Goal: Task Accomplishment & Management: Manage account settings

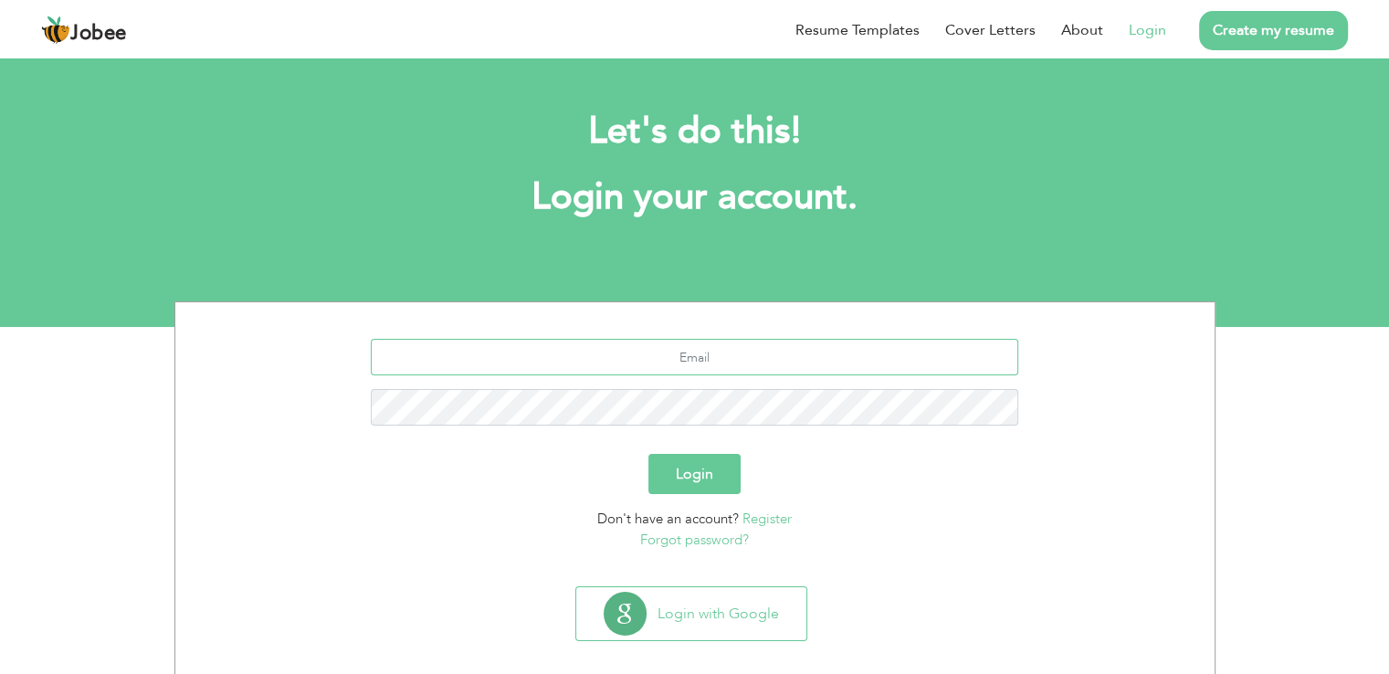
click at [684, 340] on input "text" at bounding box center [695, 357] width 648 height 37
type input "[EMAIL_ADDRESS][DOMAIN_NAME]"
click at [686, 458] on button "Login" at bounding box center [694, 474] width 92 height 40
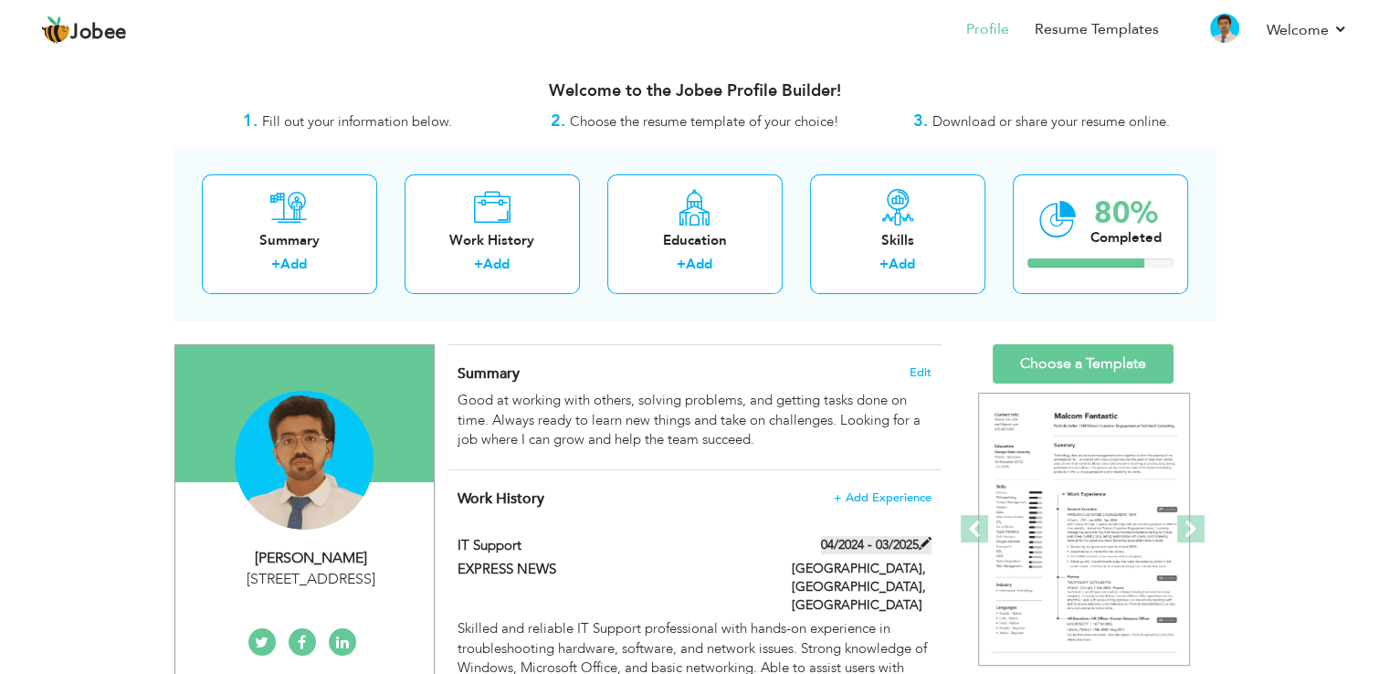
click at [920, 544] on span at bounding box center [925, 543] width 13 height 13
type input "IT support"
type input "EXPRESS NEWS"
type input "04/2024"
type input "03/2025"
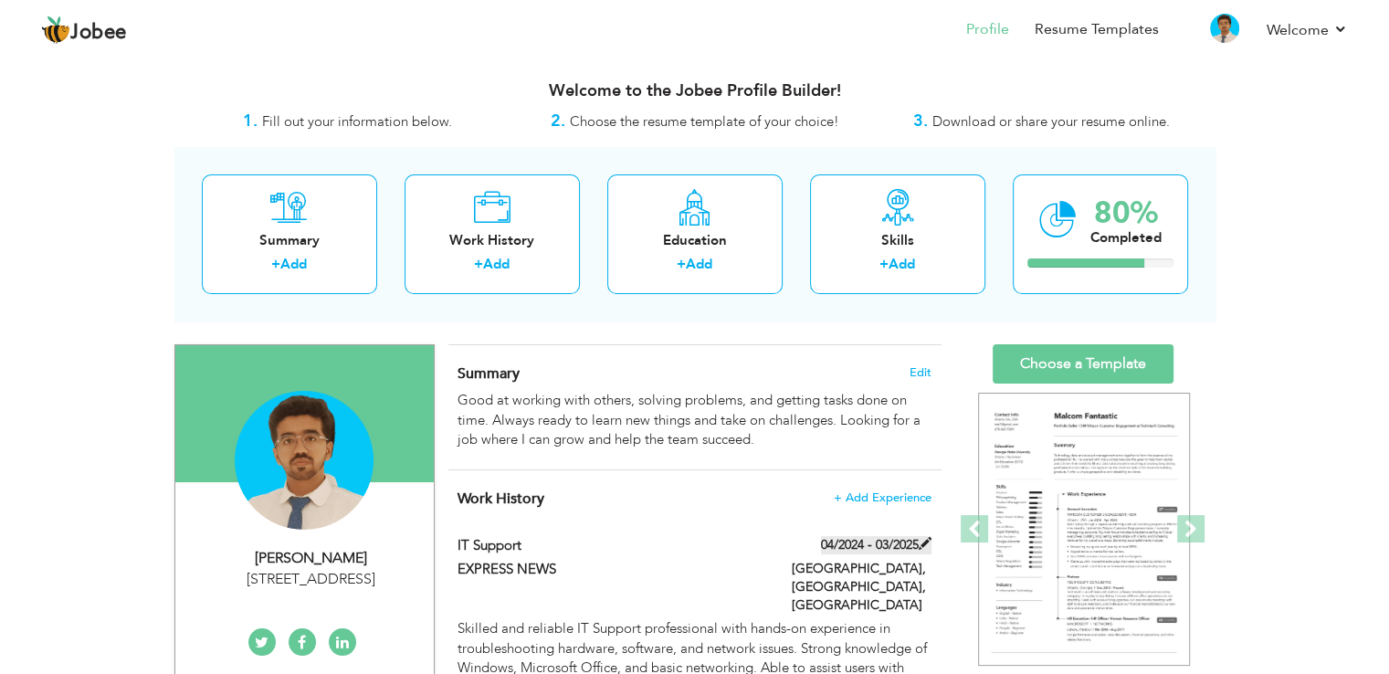
type input "[GEOGRAPHIC_DATA]"
type input "[GEOGRAPHIC_DATA], [GEOGRAPHIC_DATA]"
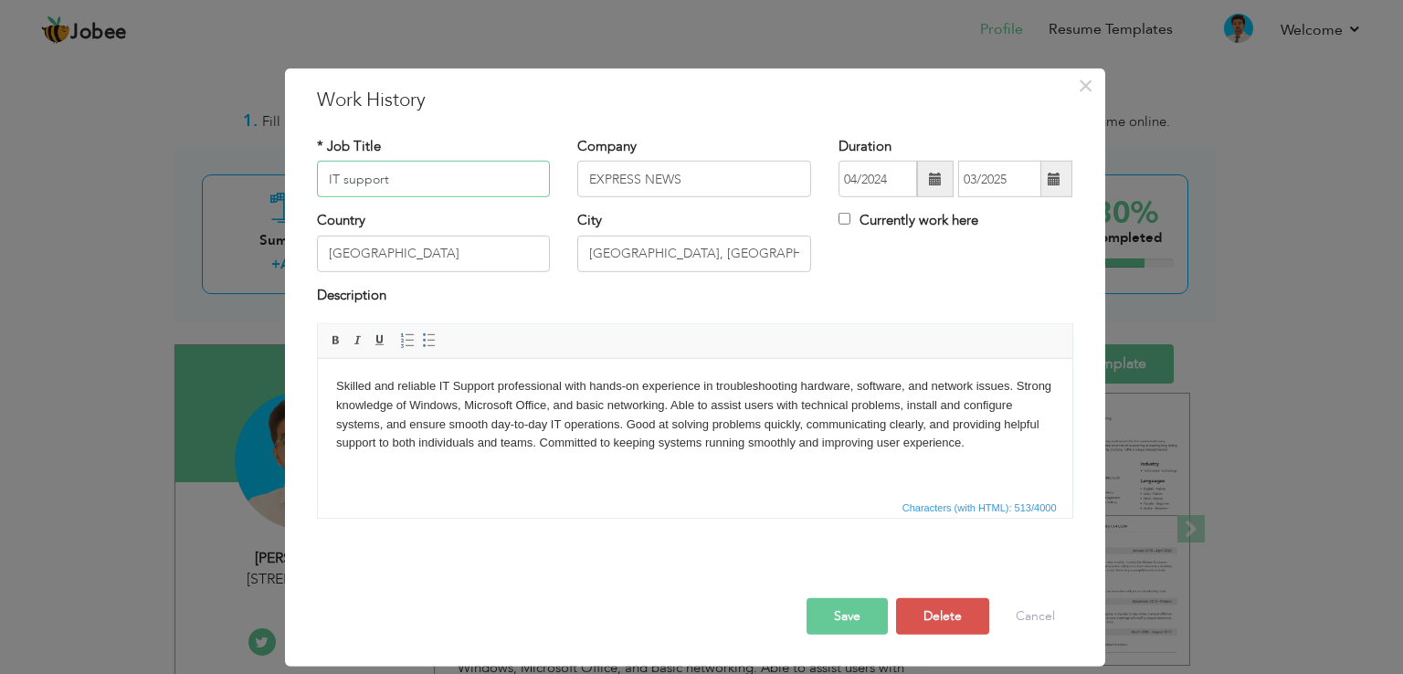
click at [416, 173] on input "IT support" at bounding box center [434, 179] width 234 height 37
click at [336, 176] on input "communication operator/IT support" at bounding box center [434, 179] width 234 height 37
type input "Communication operator/IT support"
click at [927, 174] on span at bounding box center [935, 179] width 37 height 37
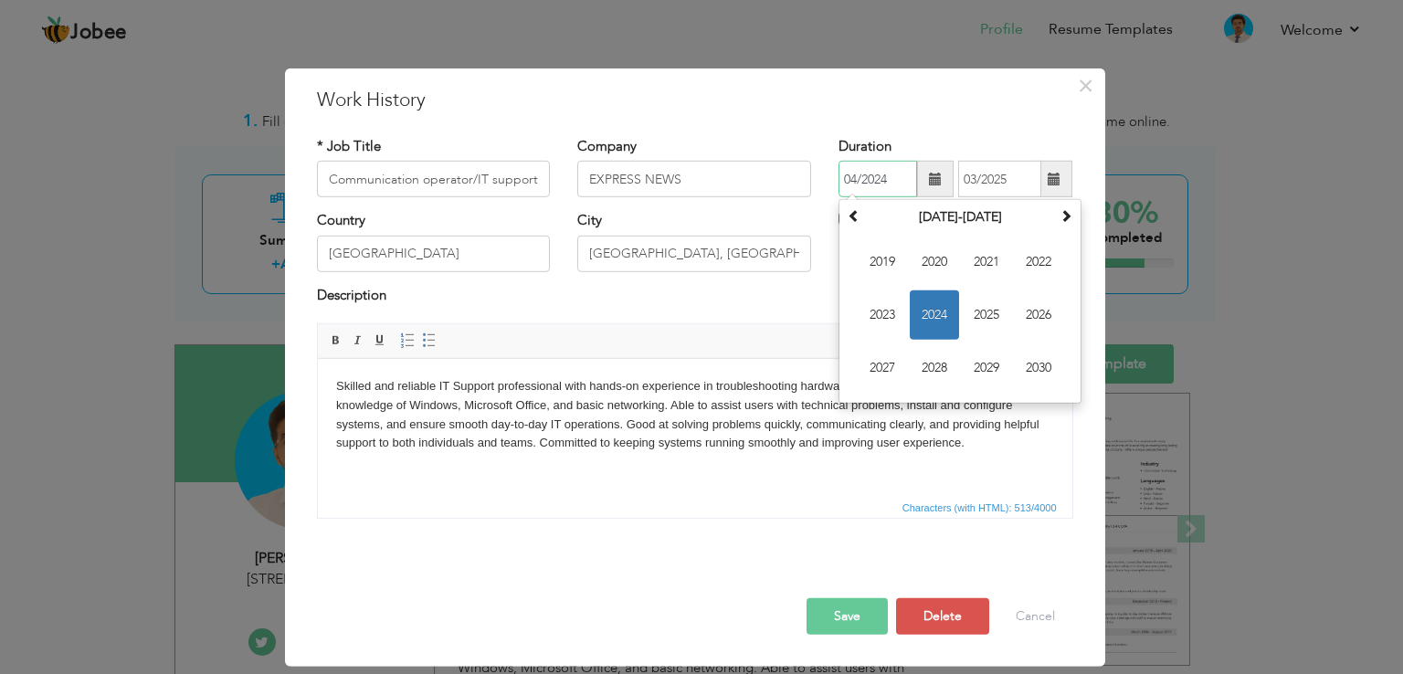
click at [946, 301] on span "2024" at bounding box center [934, 314] width 49 height 49
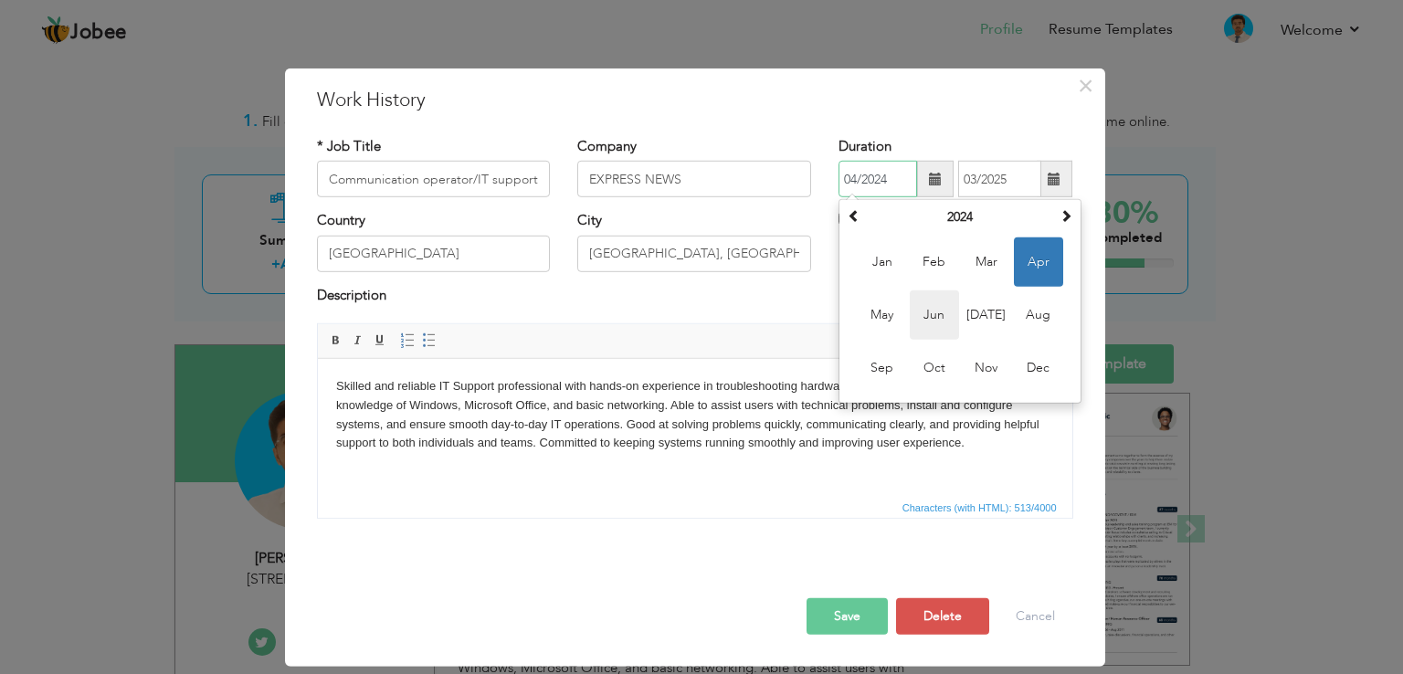
click at [933, 302] on span "Jun" at bounding box center [934, 314] width 49 height 49
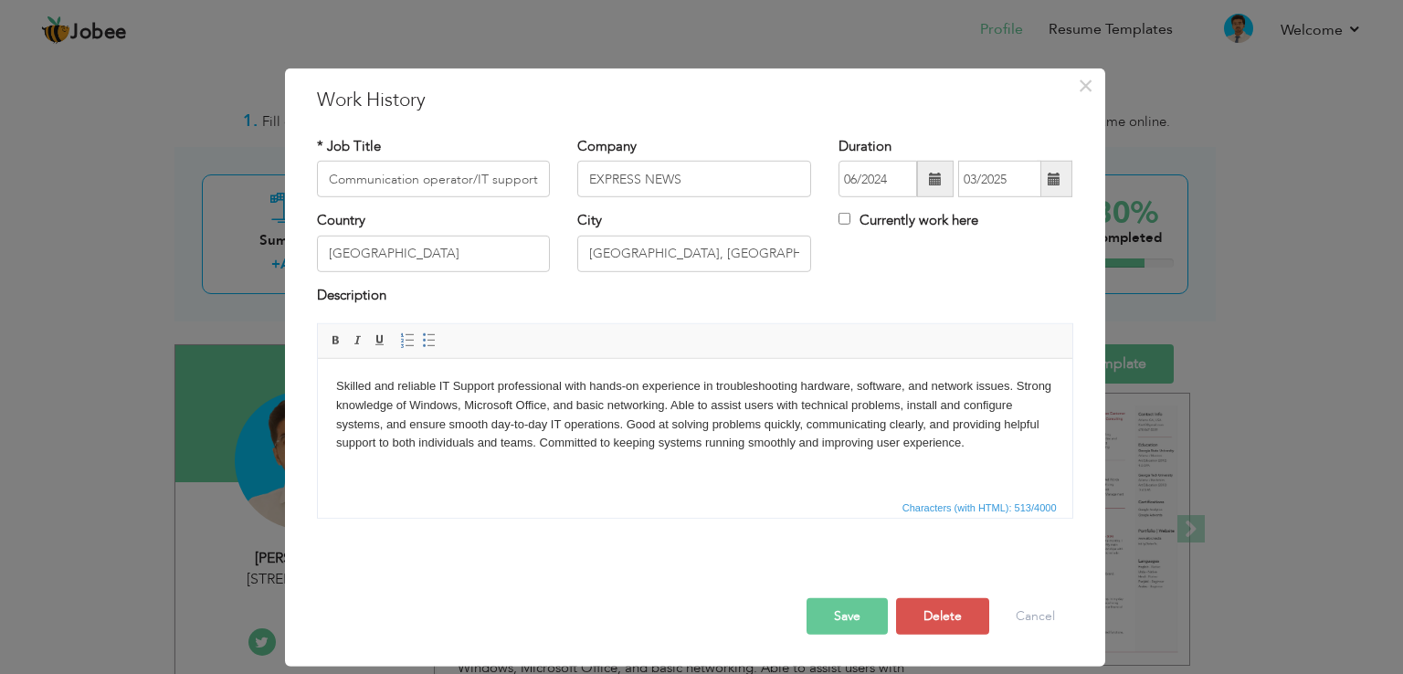
click at [859, 604] on button "Save" at bounding box center [846, 616] width 81 height 37
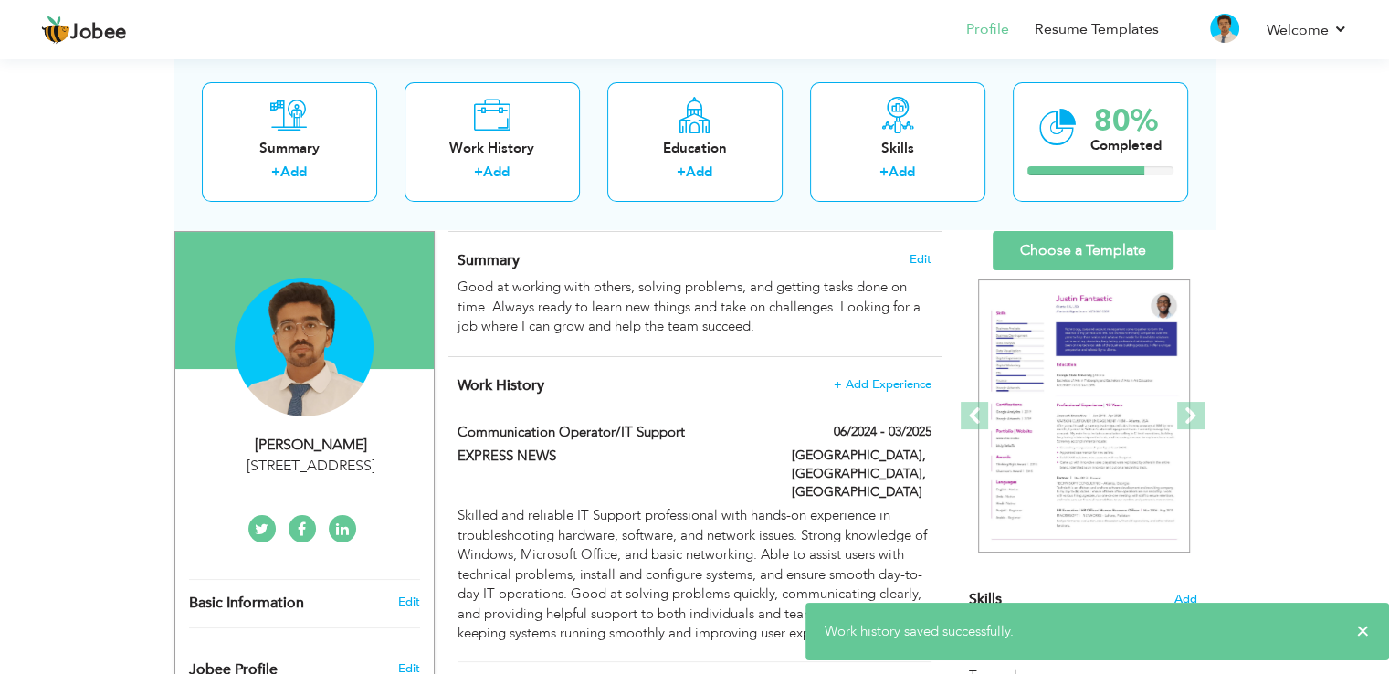
scroll to position [128, 0]
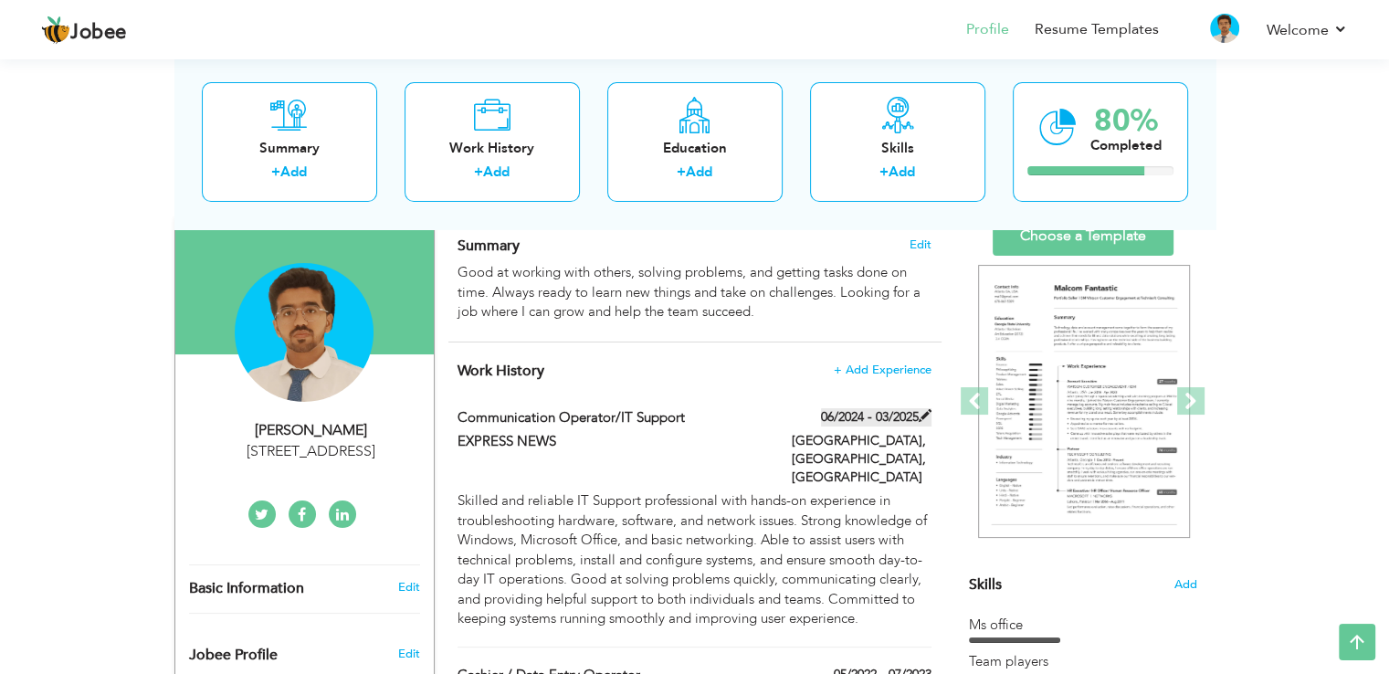
click at [928, 416] on span at bounding box center [925, 415] width 13 height 13
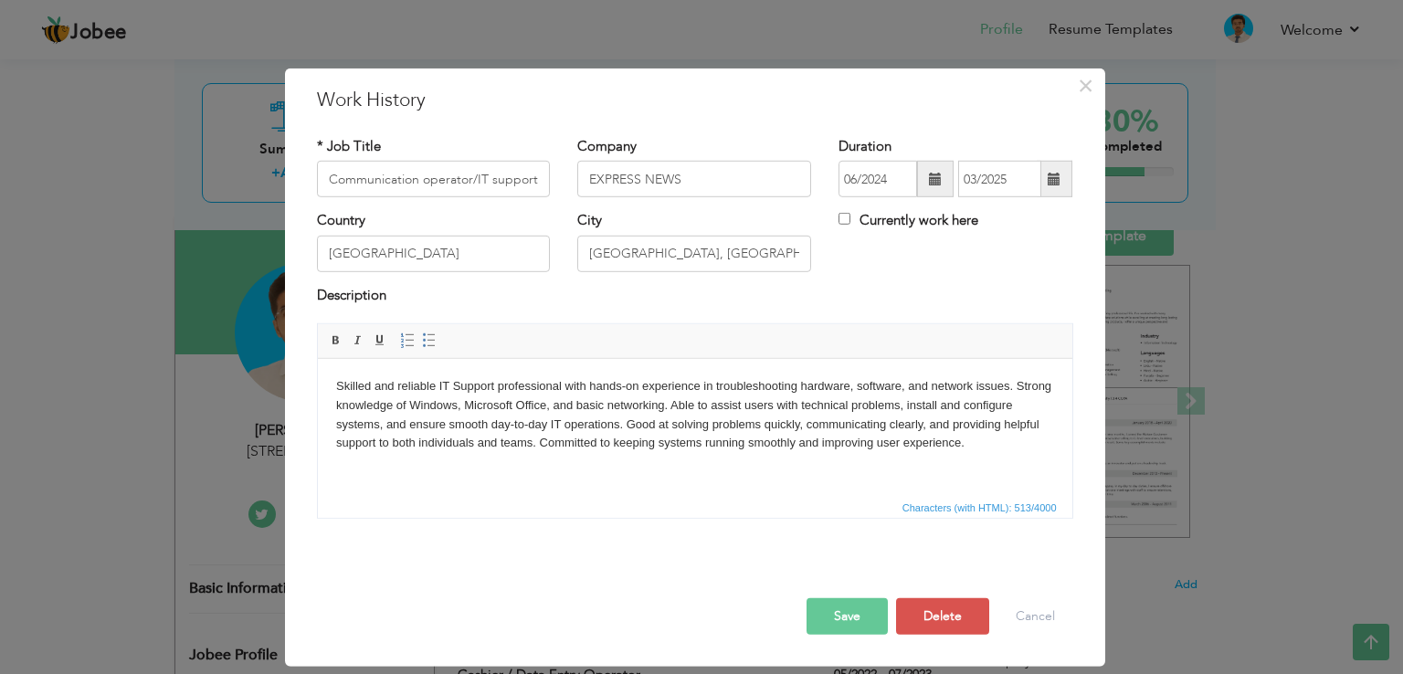
click at [930, 168] on span at bounding box center [935, 179] width 37 height 37
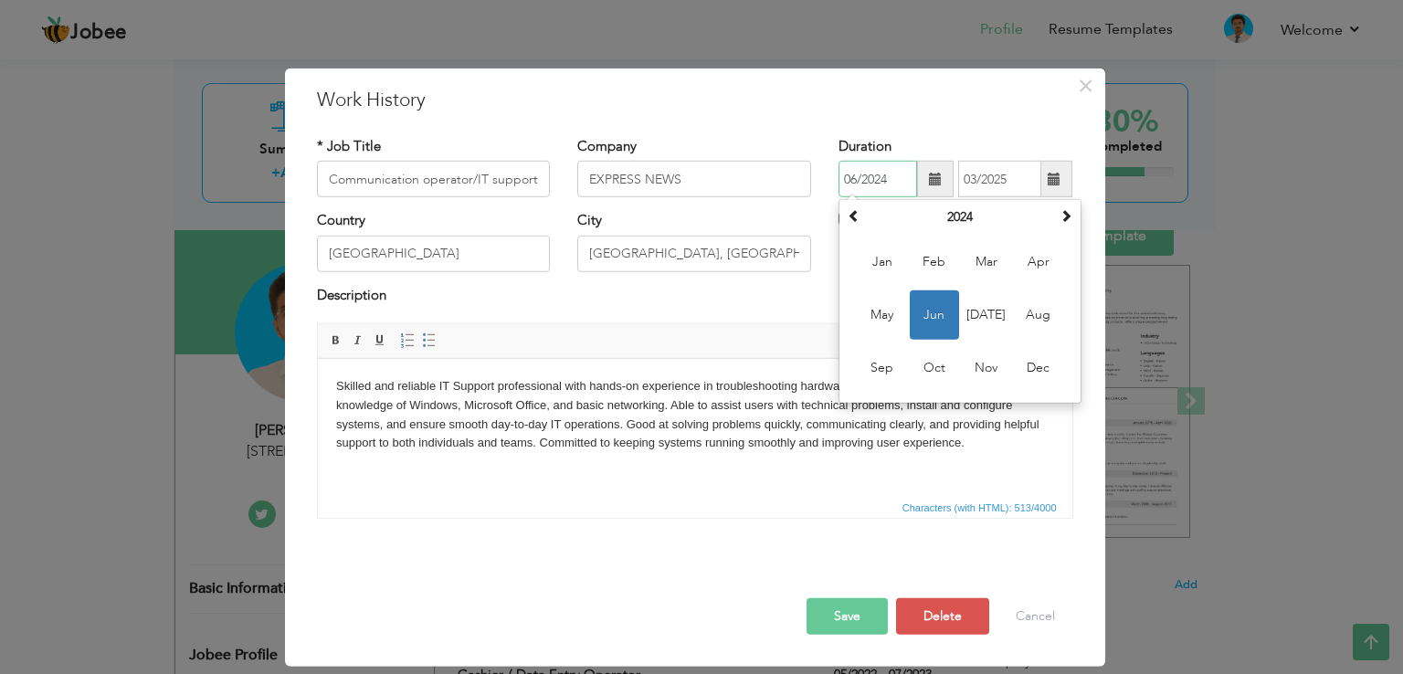
click at [931, 311] on span "Jun" at bounding box center [934, 314] width 49 height 49
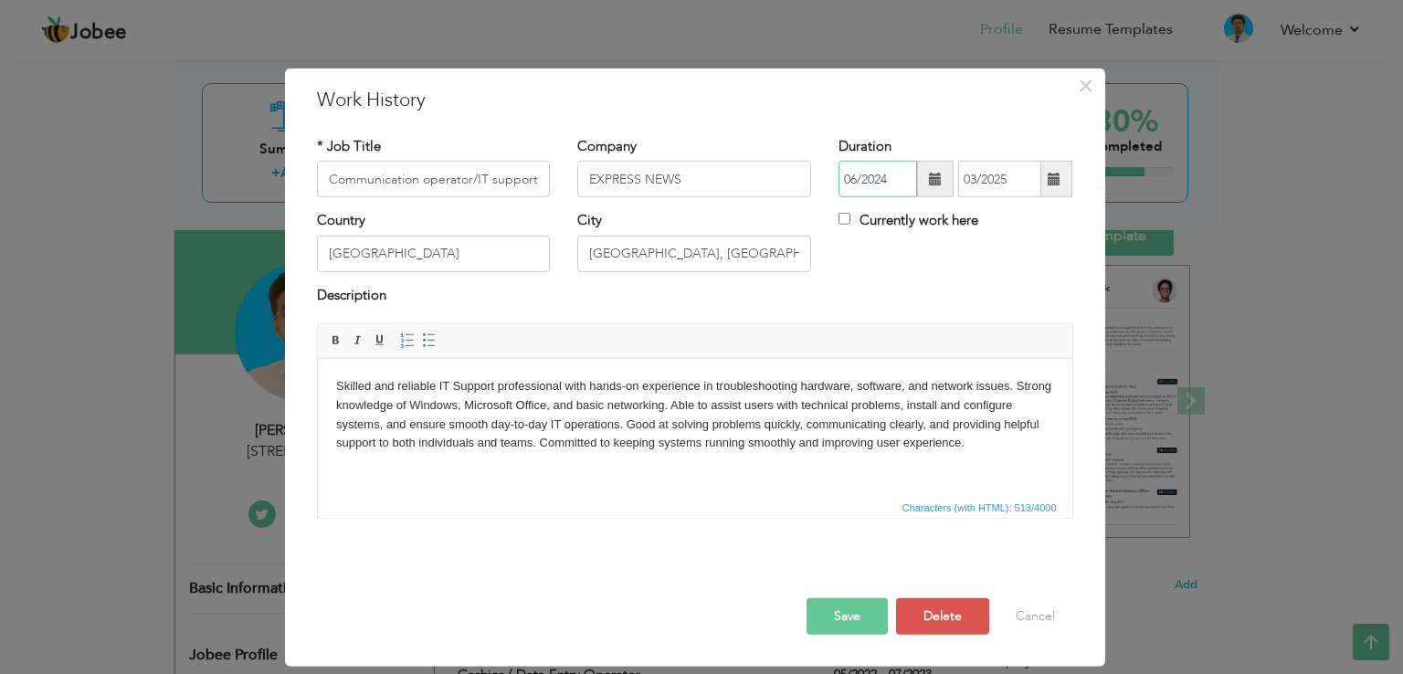
click at [859, 179] on input "06/2024" at bounding box center [877, 179] width 79 height 37
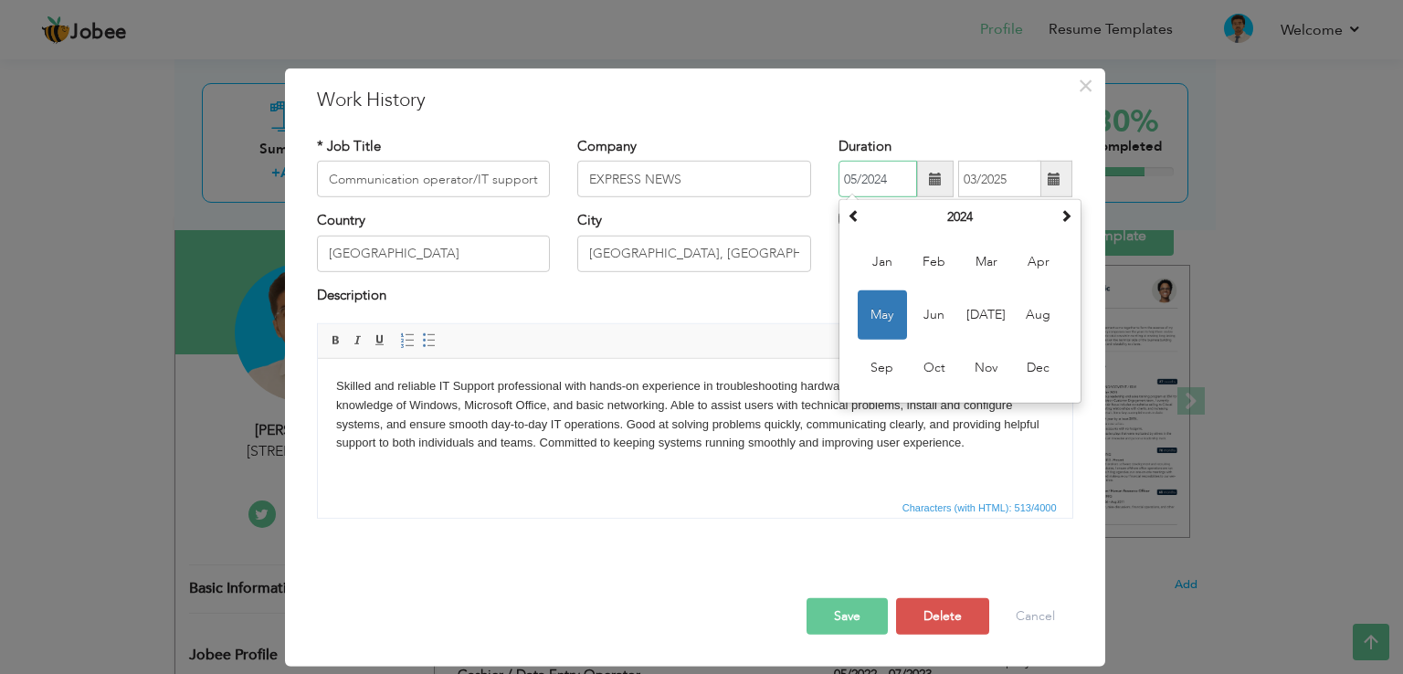
click at [859, 179] on input "05/2024" at bounding box center [877, 179] width 79 height 37
click at [853, 179] on input "06/2024" at bounding box center [877, 179] width 79 height 37
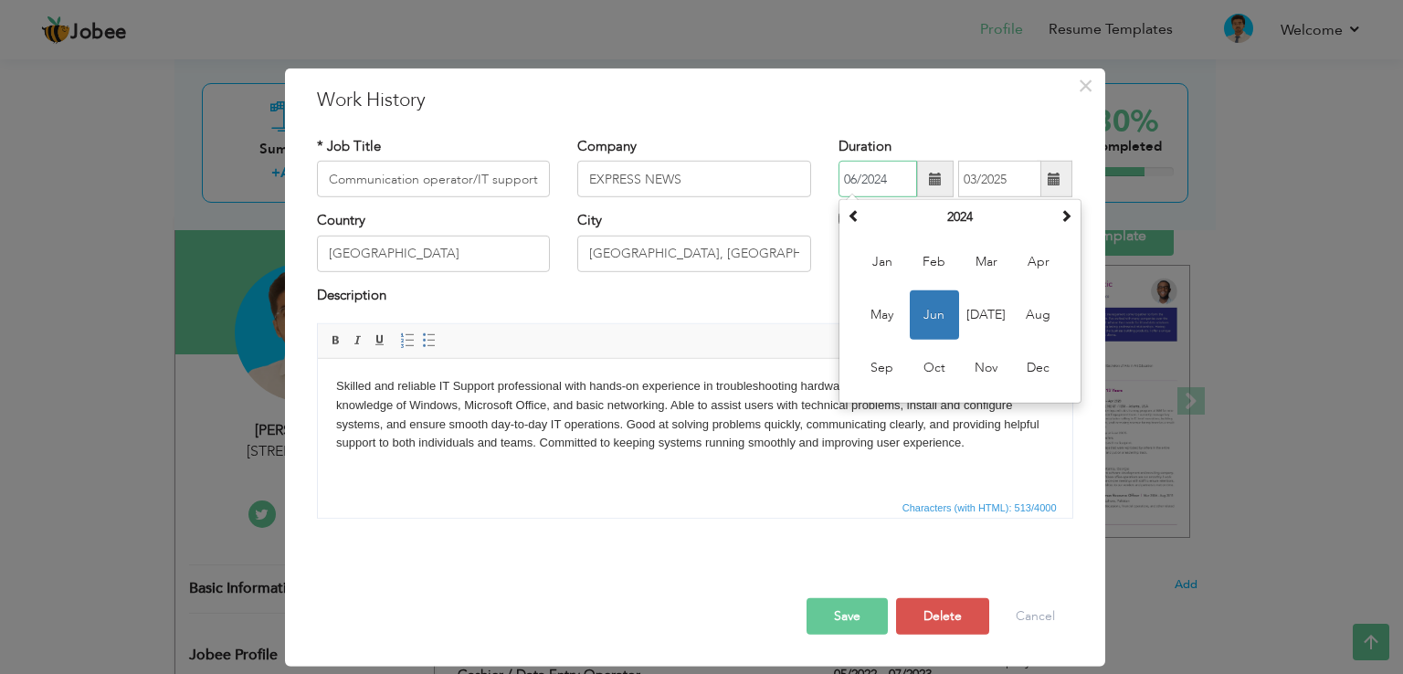
click at [858, 178] on input "06/2024" at bounding box center [877, 179] width 79 height 37
click at [932, 311] on span "Jun" at bounding box center [934, 314] width 49 height 49
type input "06/2024"
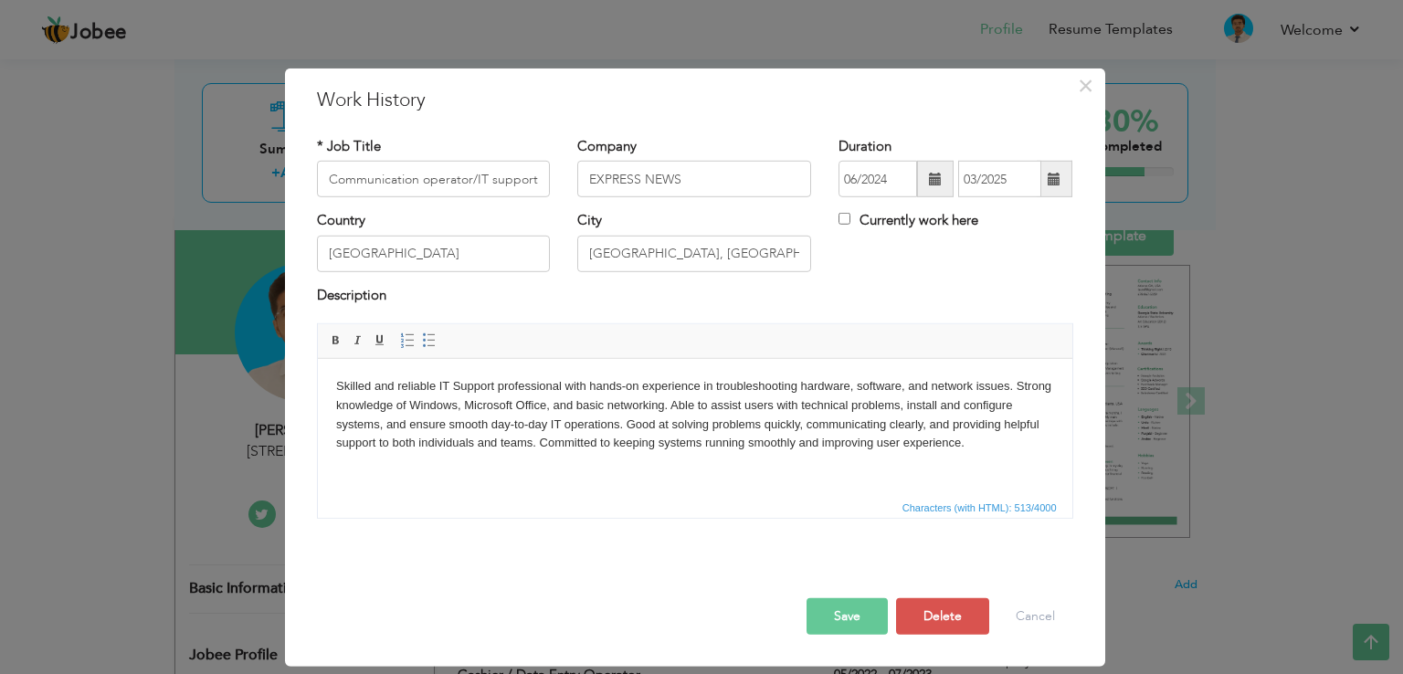
click at [851, 608] on button "Save" at bounding box center [846, 616] width 81 height 37
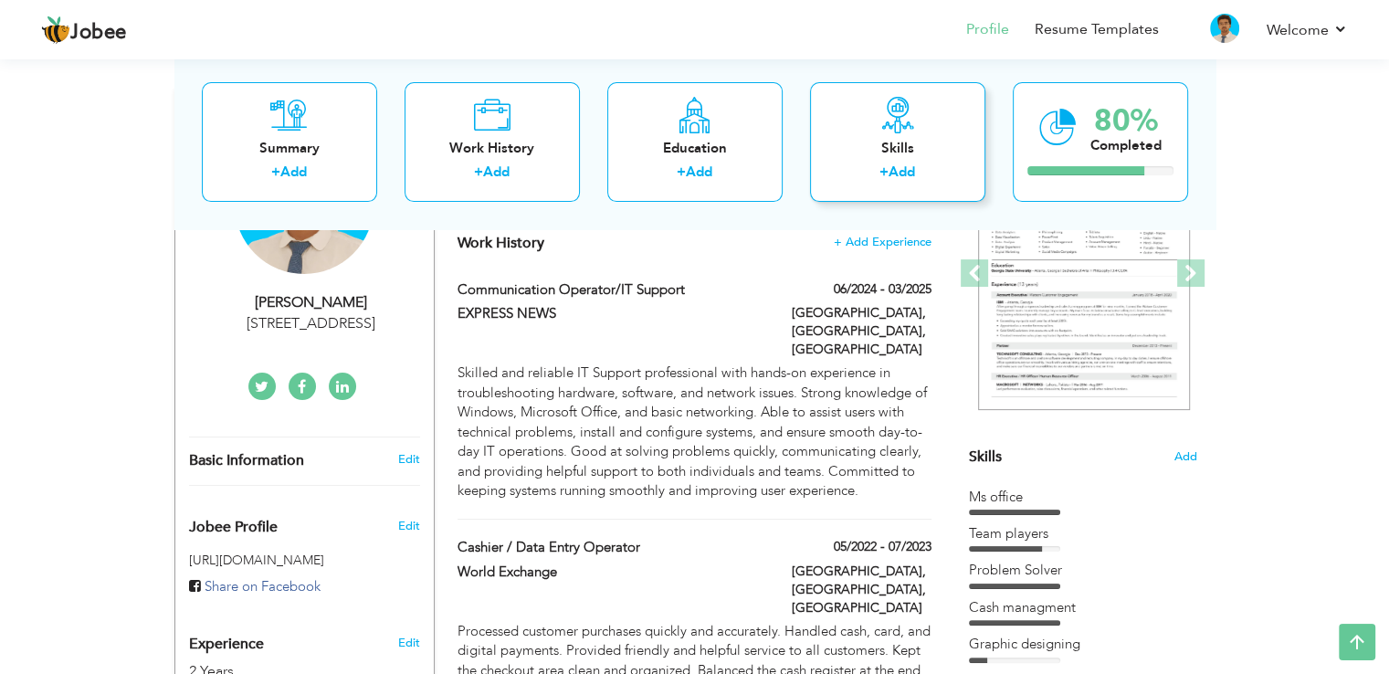
scroll to position [0, 0]
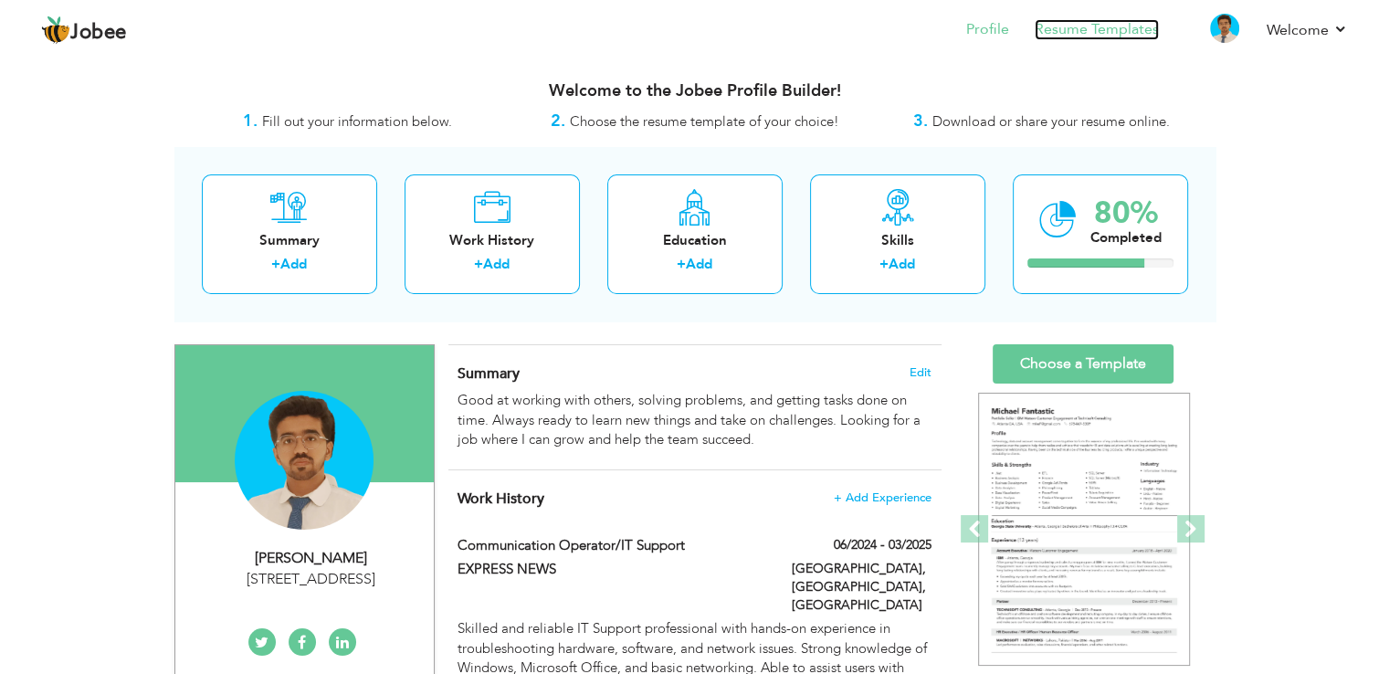
click at [1044, 22] on link "Resume Templates" at bounding box center [1097, 29] width 124 height 21
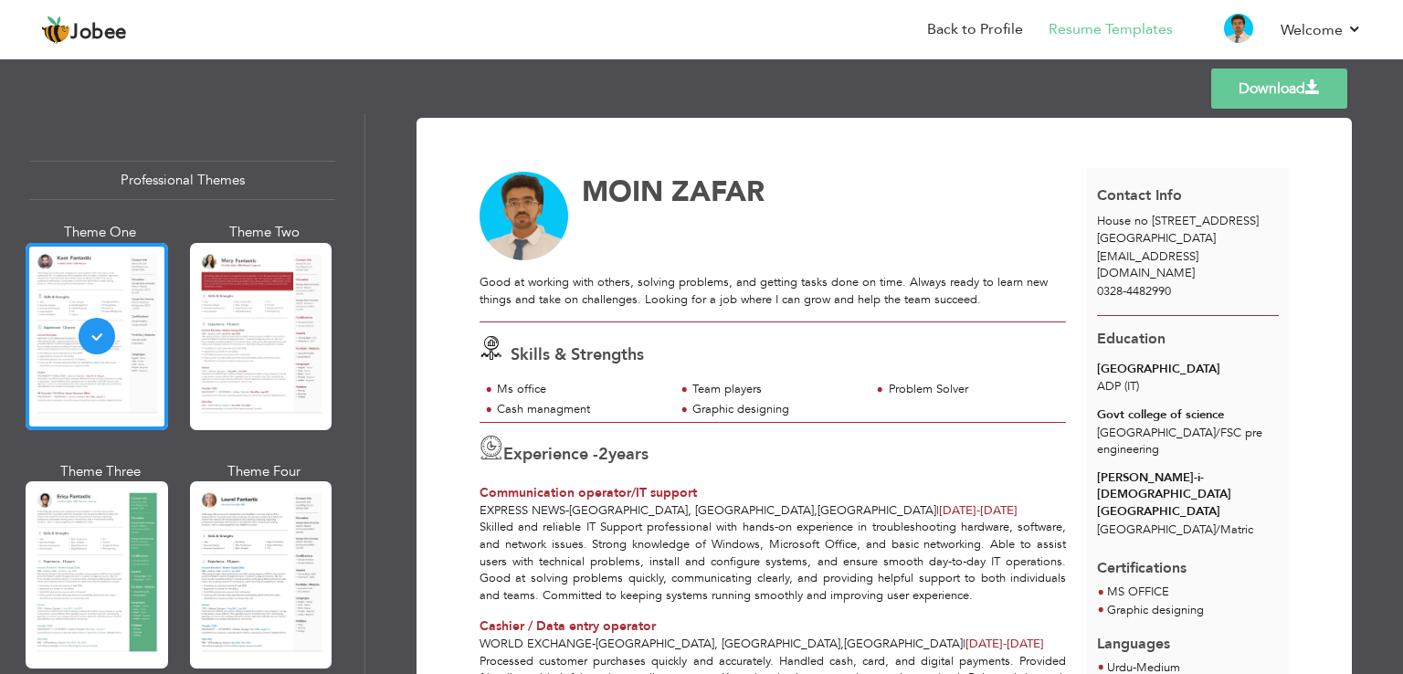
click at [1260, 91] on link "Download" at bounding box center [1279, 88] width 136 height 40
